Goal: Transaction & Acquisition: Purchase product/service

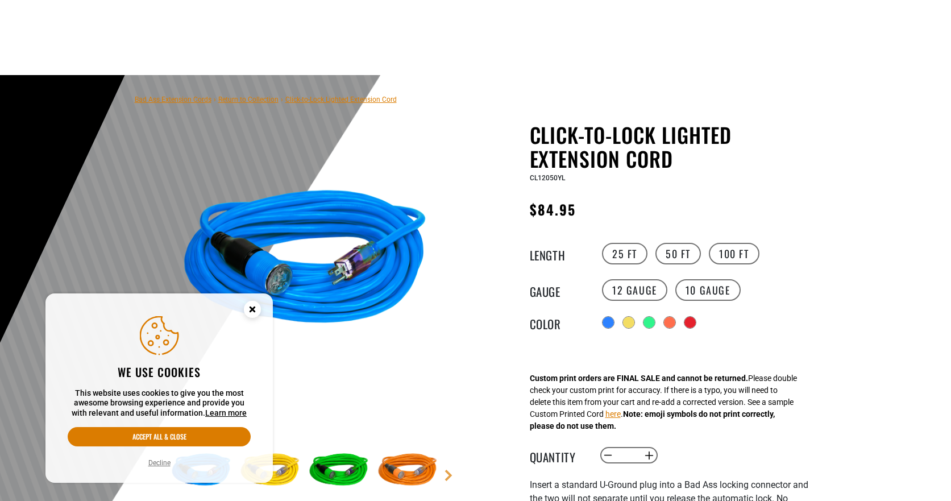
click at [283, 438] on img at bounding box center [270, 471] width 66 height 66
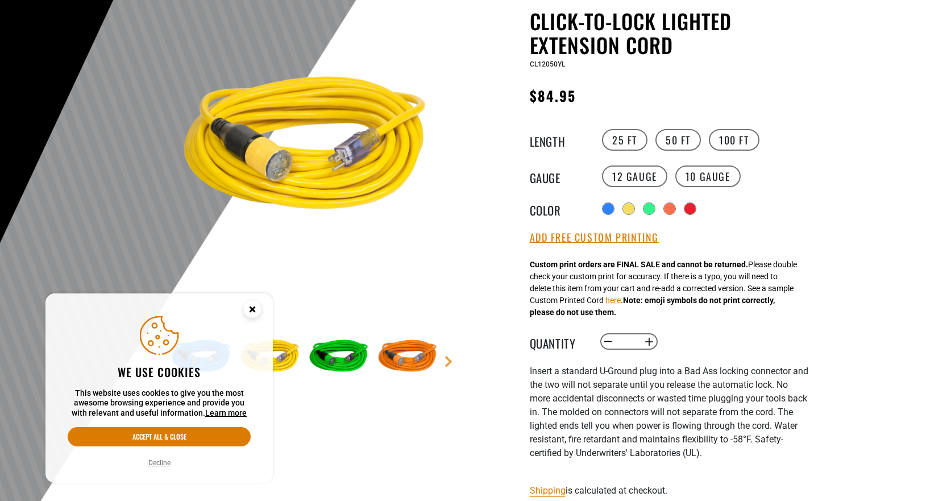
click at [247, 311] on circle "Cookie Consent" at bounding box center [252, 309] width 17 height 17
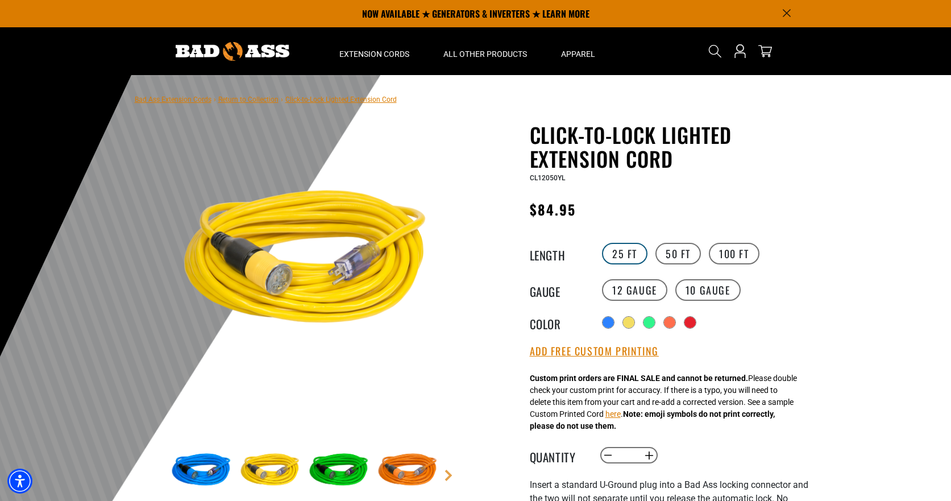
click at [628, 256] on label "25 FT" at bounding box center [624, 254] width 45 height 22
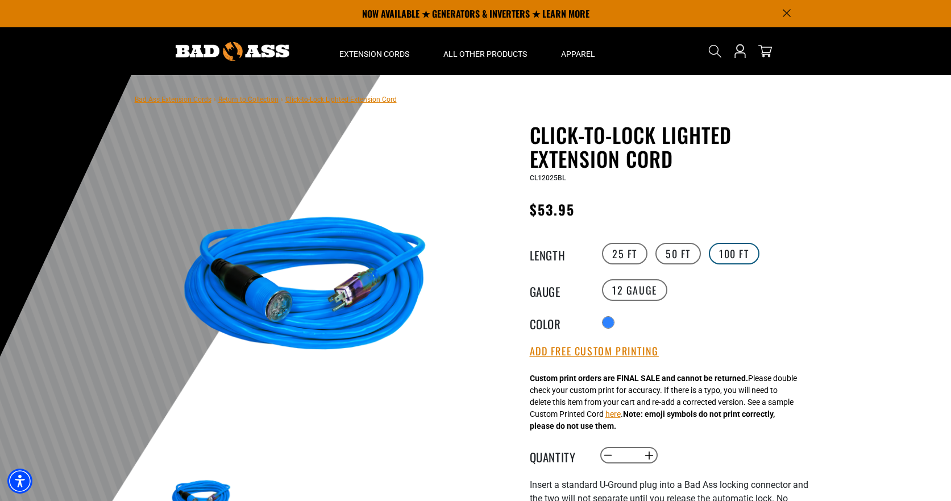
click at [745, 255] on label "100 FT" at bounding box center [734, 254] width 51 height 22
click at [720, 293] on label "10 Gauge" at bounding box center [707, 290] width 65 height 22
click at [655, 282] on label "12 Gauge" at bounding box center [634, 290] width 65 height 22
click at [679, 283] on label "10 Gauge" at bounding box center [707, 290] width 65 height 22
